Goal: Task Accomplishment & Management: Use online tool/utility

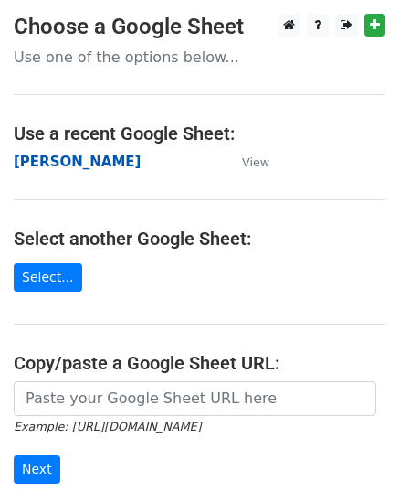
click at [29, 160] on strong "[PERSON_NAME]" at bounding box center [77, 161] width 127 height 16
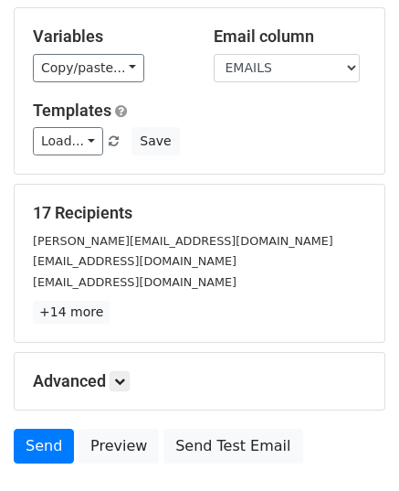
scroll to position [216, 0]
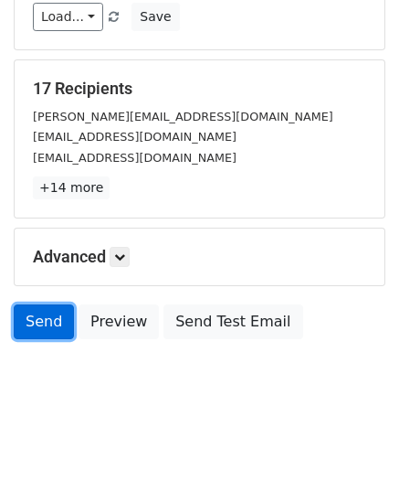
click at [39, 329] on link "Send" at bounding box center [44, 321] width 60 height 35
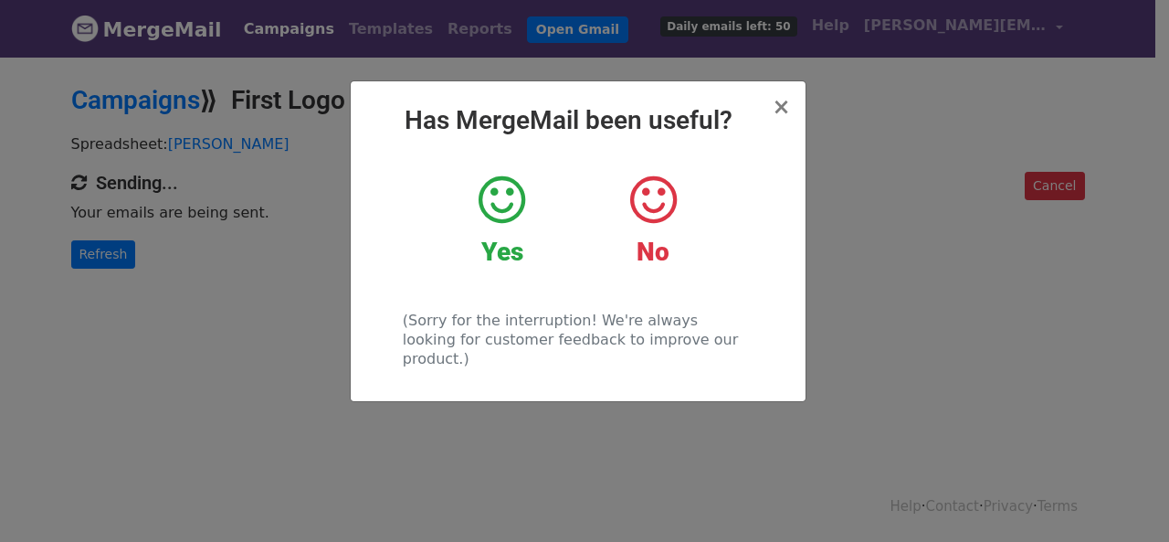
click at [196, 261] on div "× Has MergeMail been useful? Yes No (Sorry for the interruption! We're always l…" at bounding box center [584, 298] width 1169 height 487
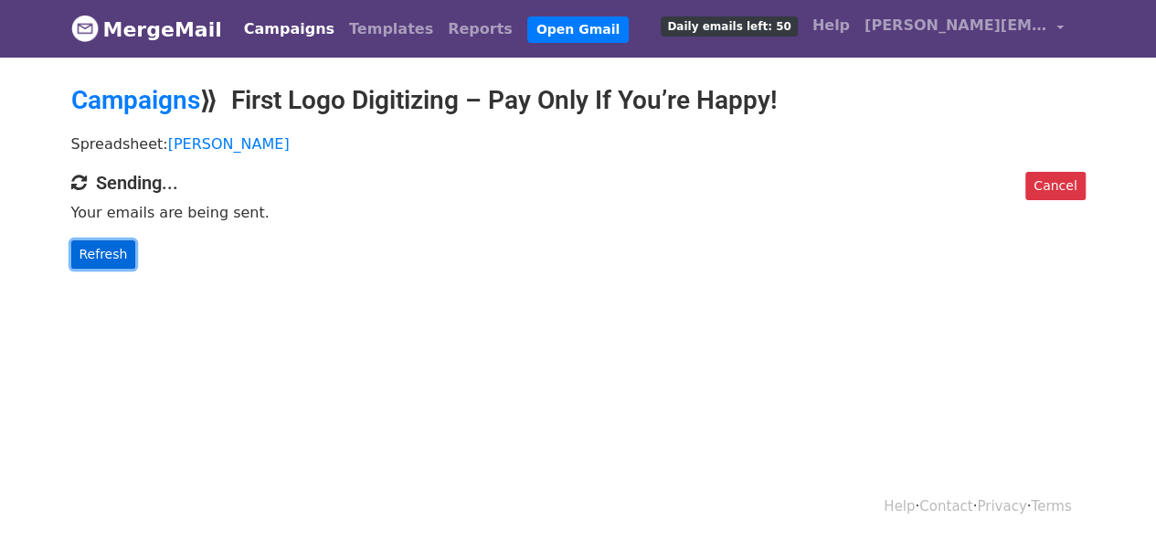
click at [111, 254] on link "Refresh" at bounding box center [103, 254] width 65 height 28
